Goal: Task Accomplishment & Management: Use online tool/utility

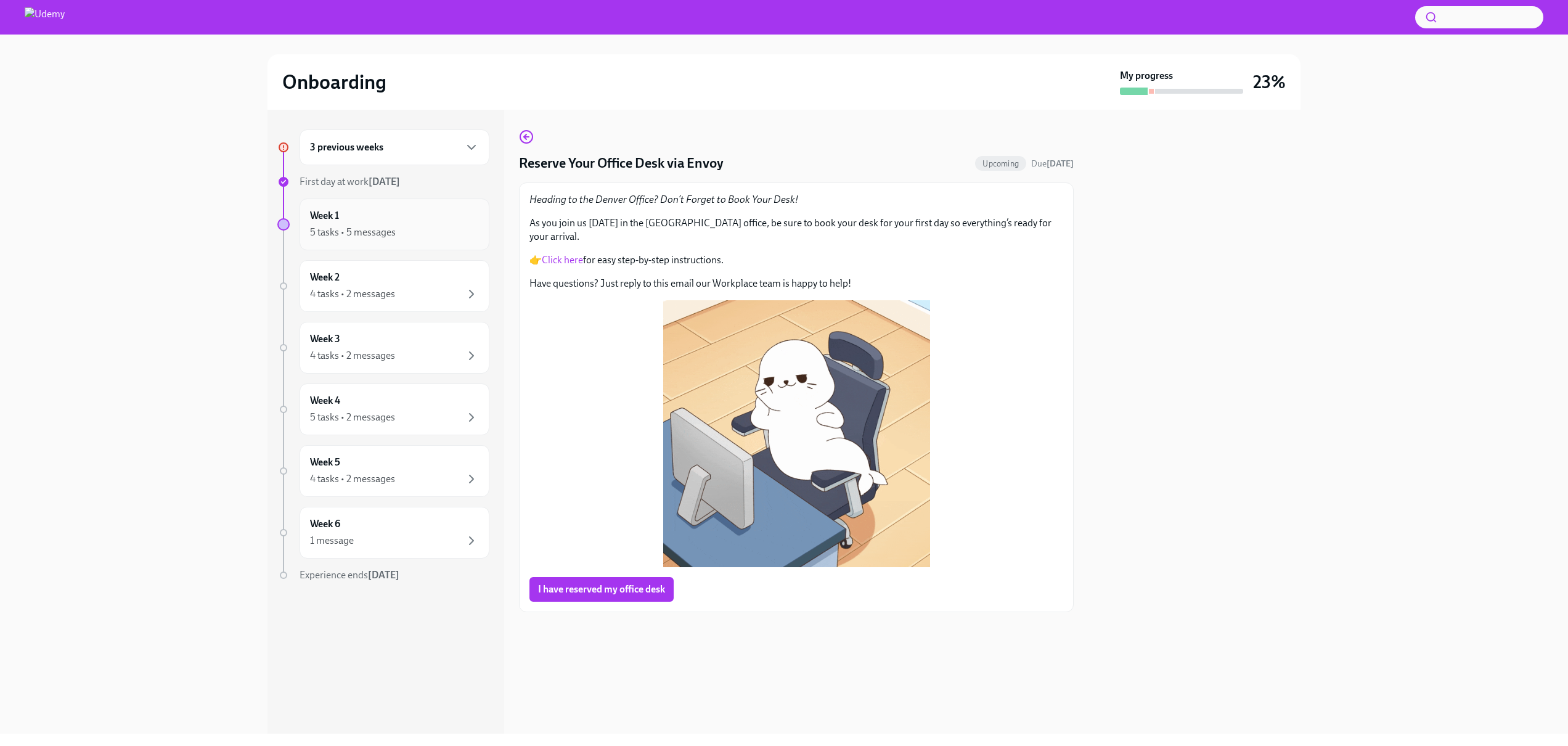
click at [358, 211] on div "Week 1 5 tasks • 5 messages" at bounding box center [394, 224] width 169 height 31
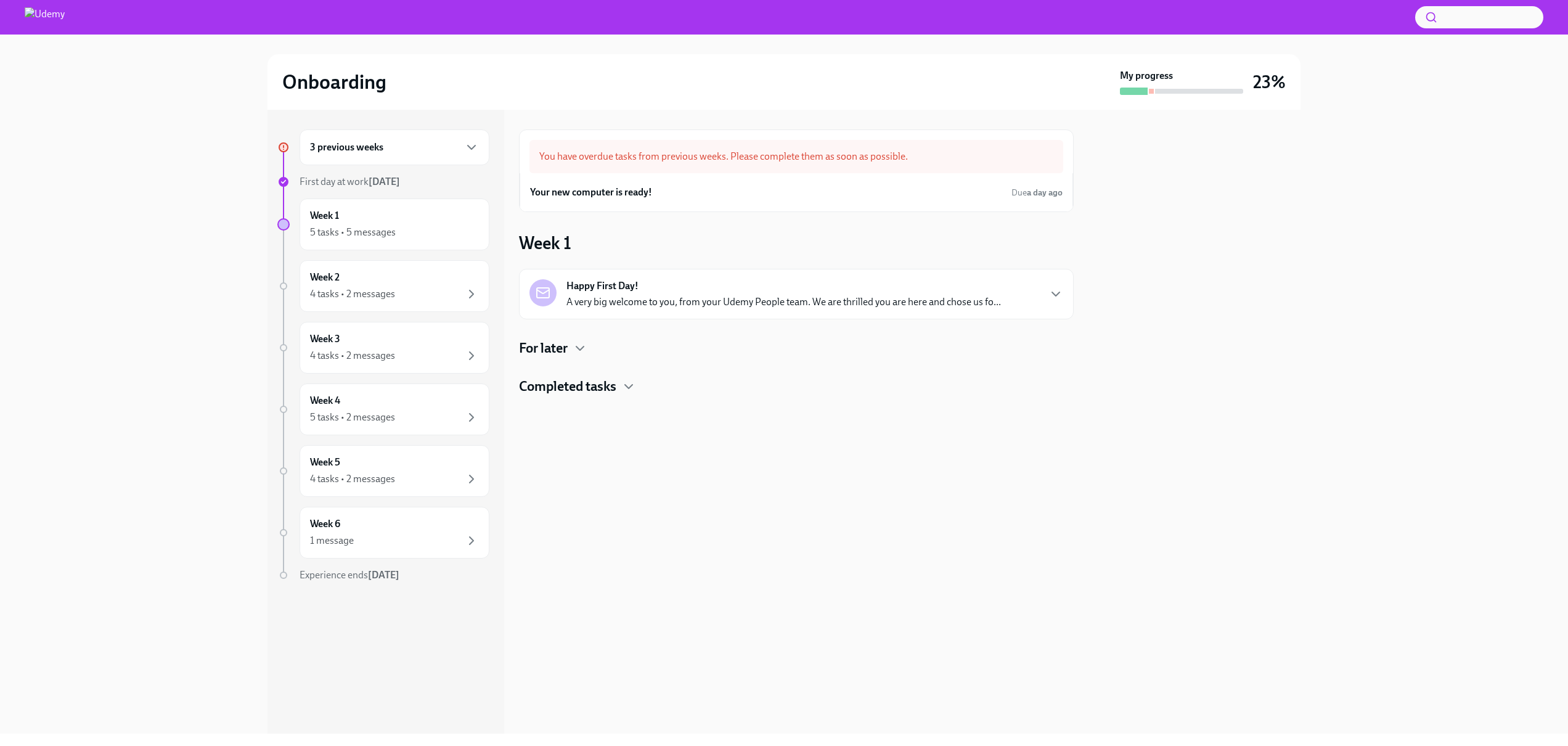
click at [698, 282] on div "Happy First Day! A very big welcome to you, from your Udemy People team. We are…" at bounding box center [783, 294] width 435 height 29
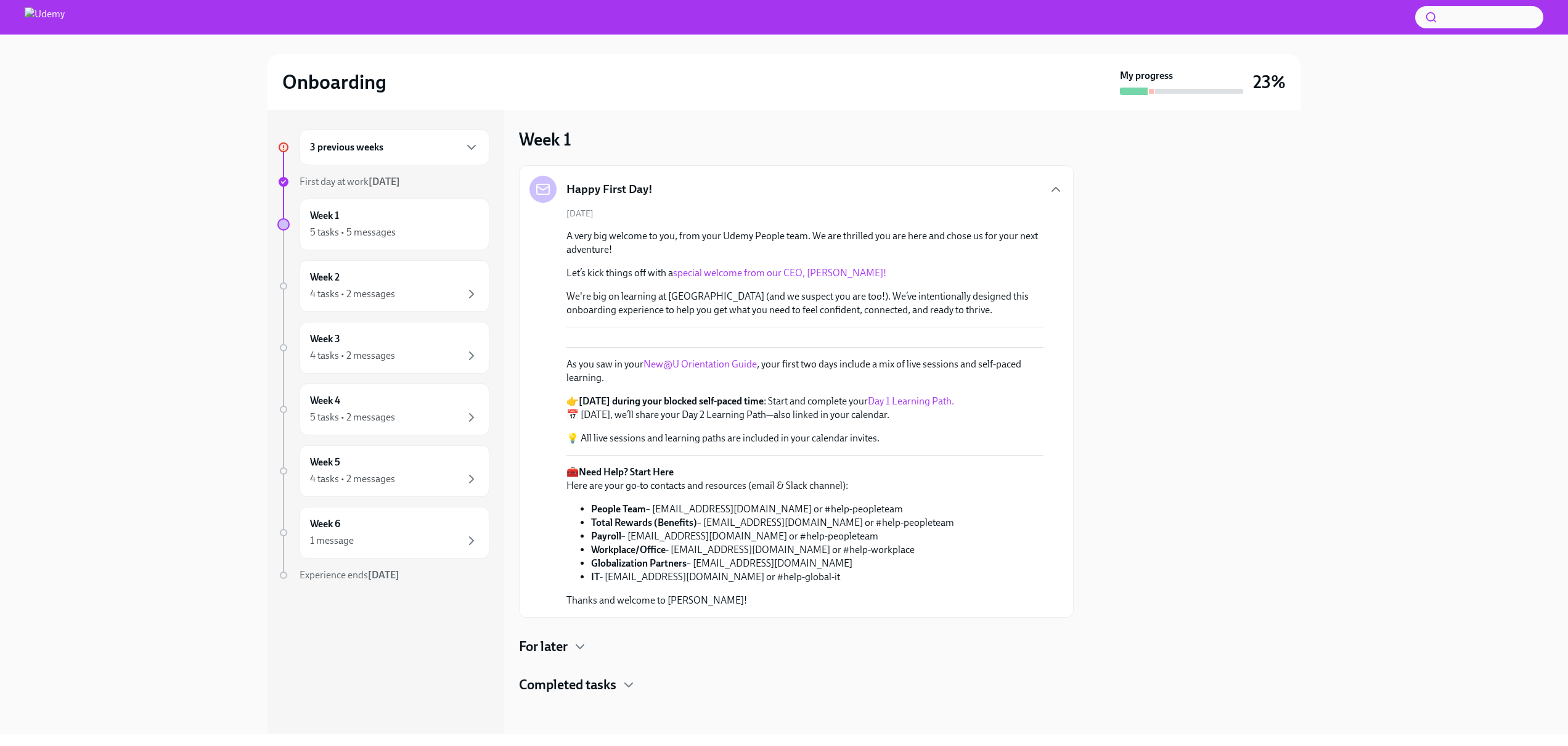
scroll to position [387, 0]
click at [576, 644] on icon "button" at bounding box center [580, 647] width 15 height 15
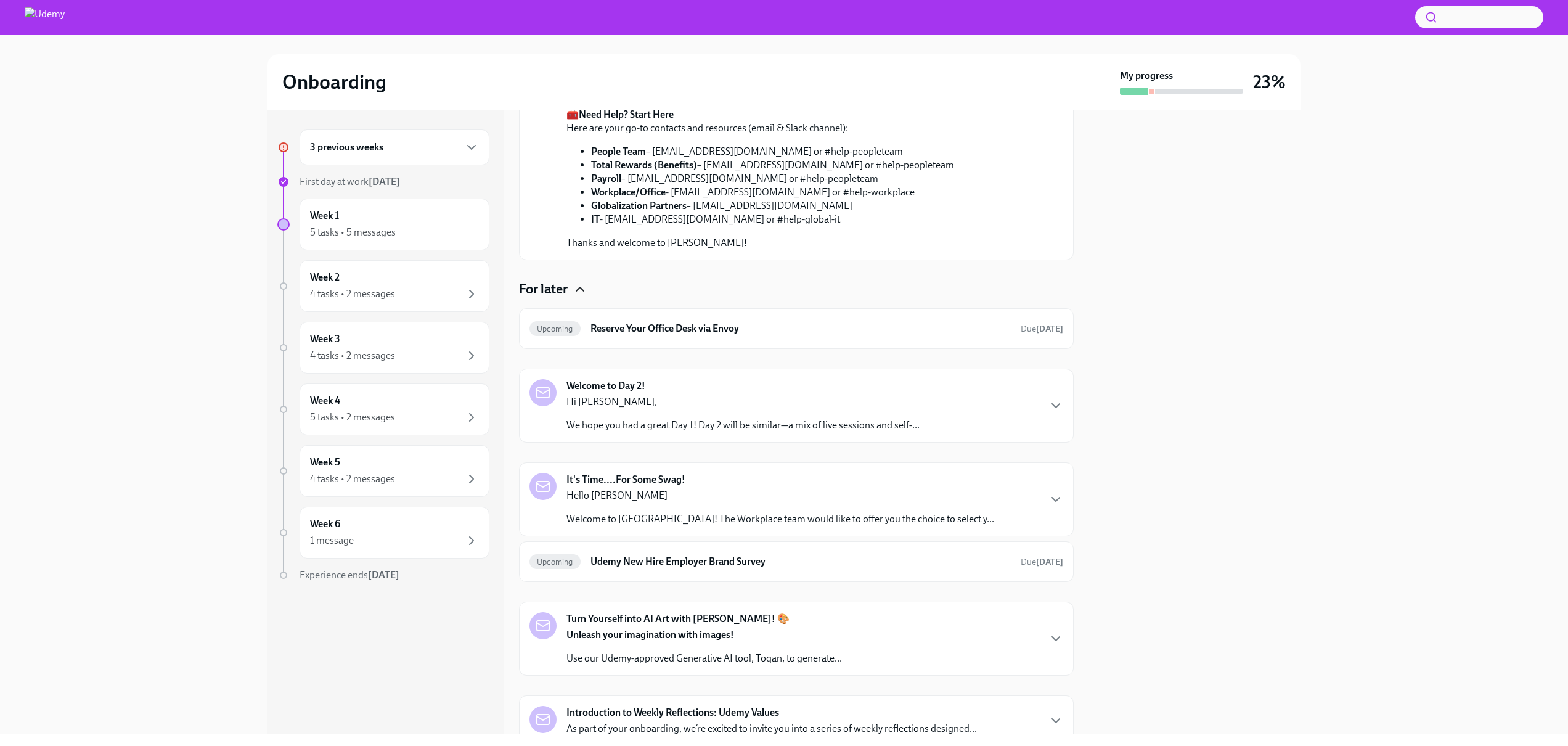
scroll to position [561, 0]
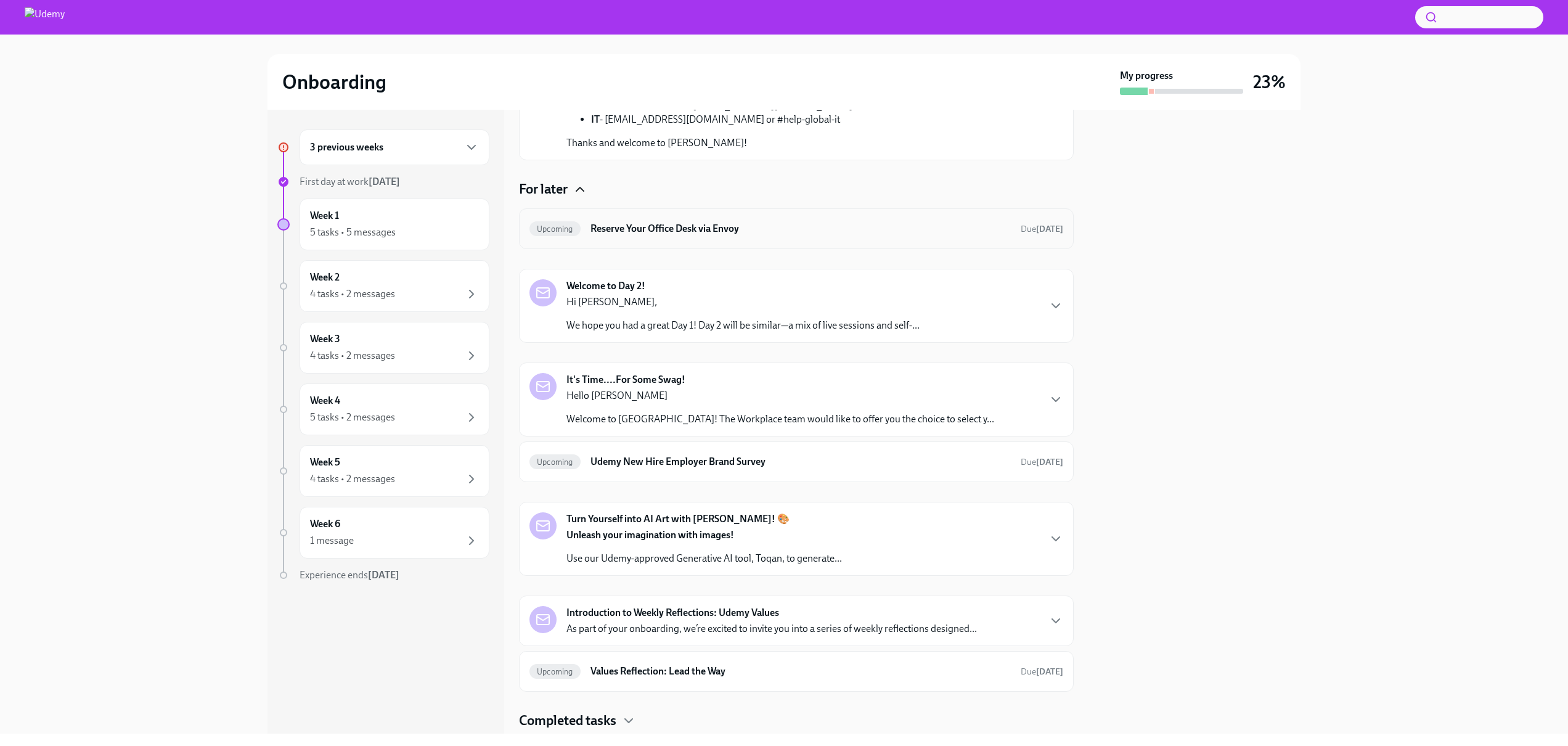
click at [646, 236] on h6 "Reserve Your Office Desk via Envoy" at bounding box center [801, 228] width 421 height 14
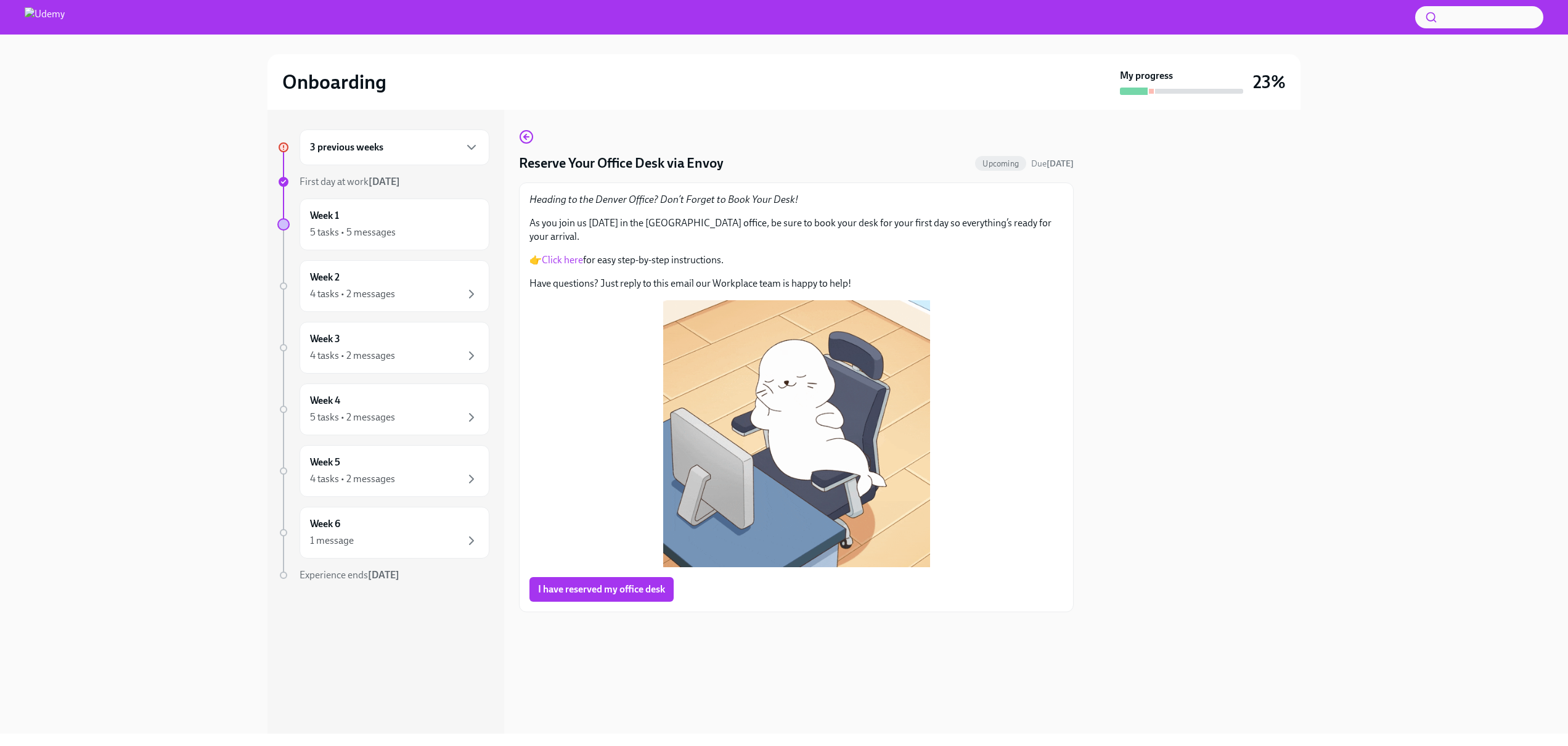
click at [564, 254] on link "Click here" at bounding box center [562, 260] width 41 height 11
